Goal: Task Accomplishment & Management: Use online tool/utility

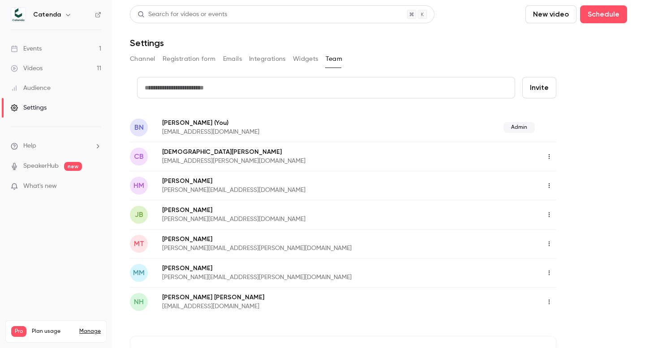
scroll to position [50, 0]
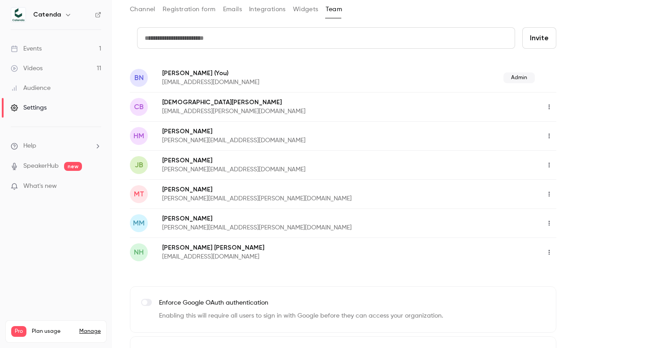
click at [80, 43] on link "Events 1" at bounding box center [56, 49] width 112 height 20
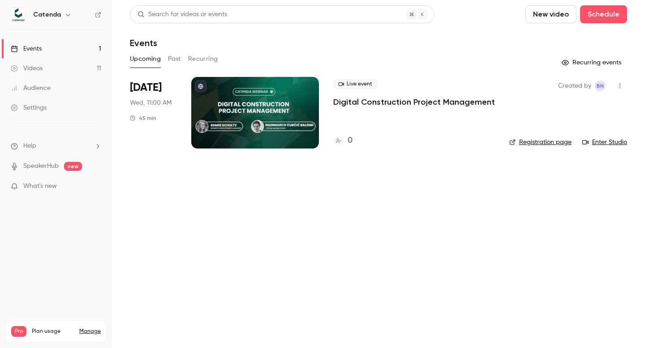
click at [343, 105] on p "Digital Construction Project Management" at bounding box center [414, 102] width 162 height 11
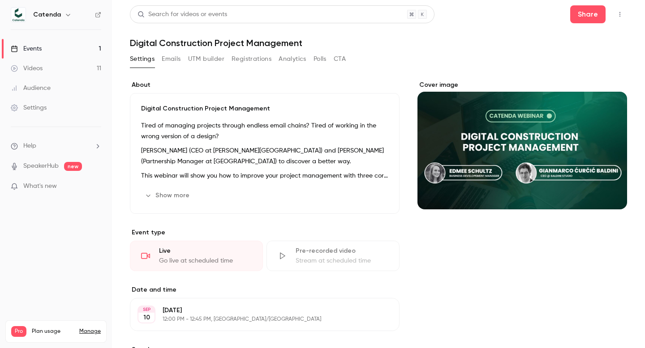
click at [249, 58] on button "Registrations" at bounding box center [251, 59] width 40 height 14
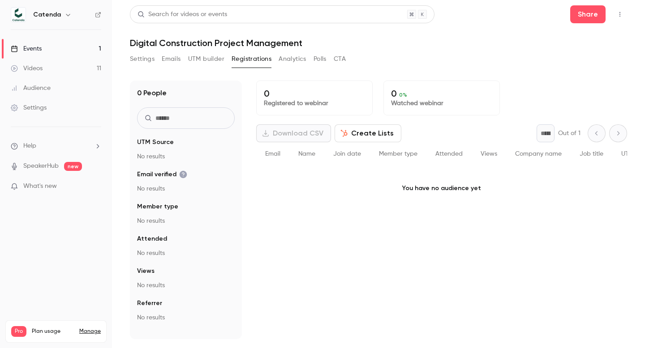
click at [203, 56] on button "UTM builder" at bounding box center [206, 59] width 36 height 14
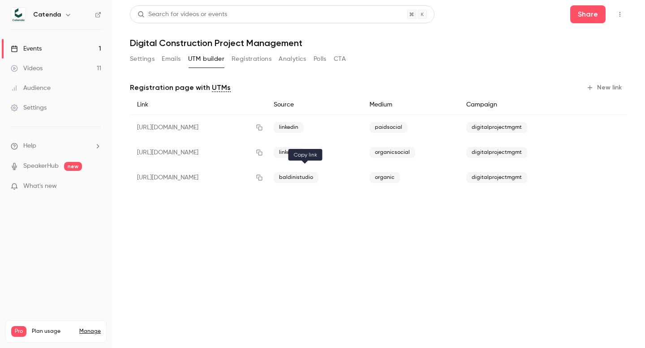
click at [263, 178] on icon "button" at bounding box center [259, 178] width 7 height 6
